Goal: Task Accomplishment & Management: Use online tool/utility

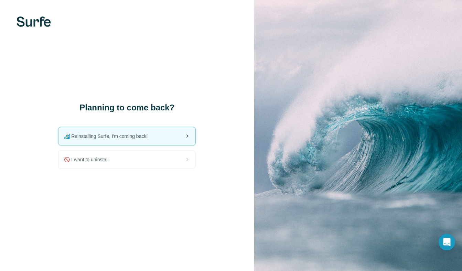
click at [179, 141] on div "🏄🏻‍♂️ Reinstalling Surfe, I'm coming back!" at bounding box center [126, 136] width 137 height 18
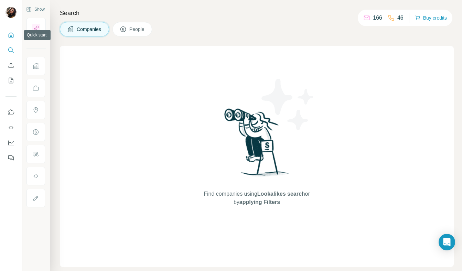
click at [12, 36] on icon "Quick start" at bounding box center [11, 35] width 7 height 7
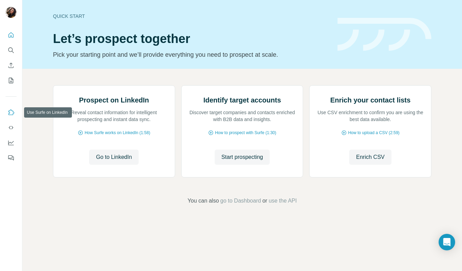
click at [13, 111] on icon "Use Surfe on LinkedIn" at bounding box center [11, 112] width 7 height 7
click at [12, 125] on icon "Use Surfe API" at bounding box center [11, 127] width 7 height 7
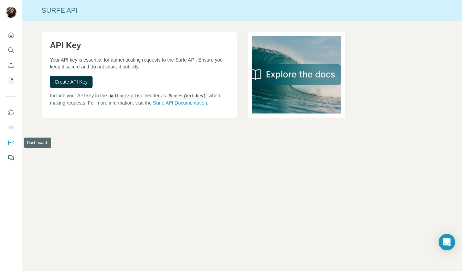
click at [8, 145] on icon "Dashboard" at bounding box center [11, 142] width 7 height 7
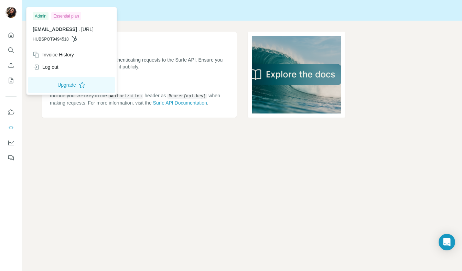
click at [12, 12] on img at bounding box center [10, 12] width 11 height 11
click at [12, 38] on icon "Quick start" at bounding box center [11, 35] width 7 height 7
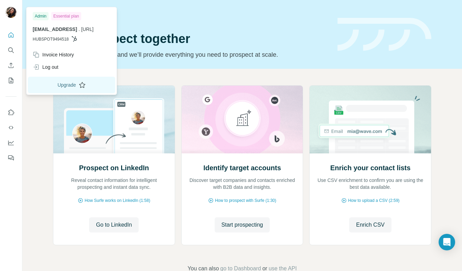
click at [70, 85] on button "Upgrade" at bounding box center [71, 85] width 87 height 16
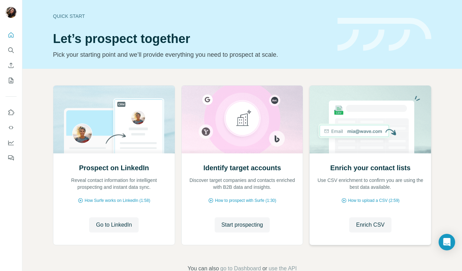
scroll to position [18, 0]
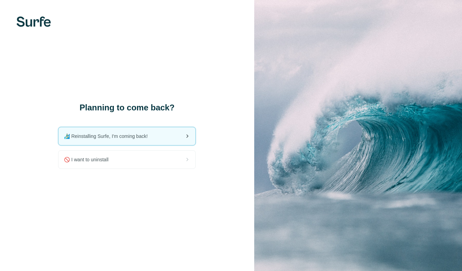
click at [133, 134] on span "🏄🏻‍♂️ Reinstalling Surfe, I'm coming back!" at bounding box center [108, 136] width 89 height 7
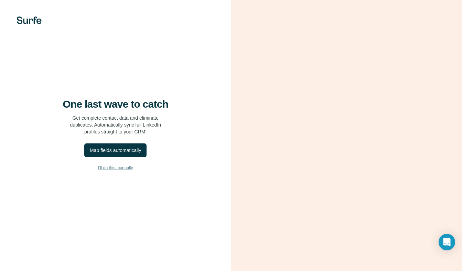
click at [115, 168] on span "I’ll do this manually" at bounding box center [115, 168] width 35 height 6
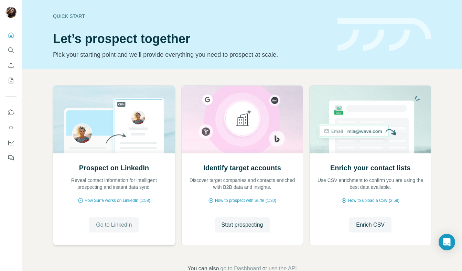
click at [114, 228] on span "Go to LinkedIn" at bounding box center [114, 225] width 36 height 8
